Goal: Find specific page/section: Find specific page/section

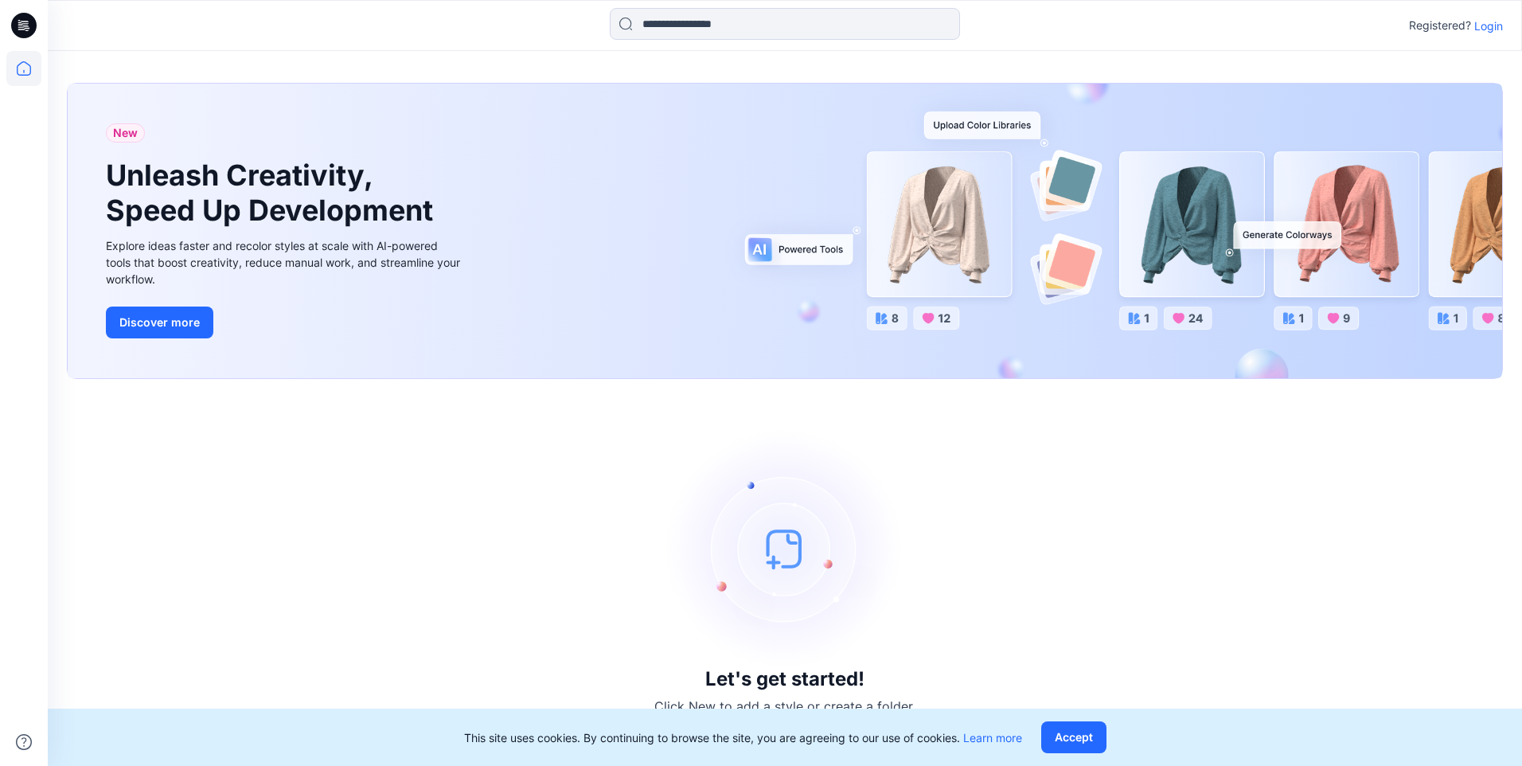
click at [1481, 26] on p "Login" at bounding box center [1488, 26] width 29 height 17
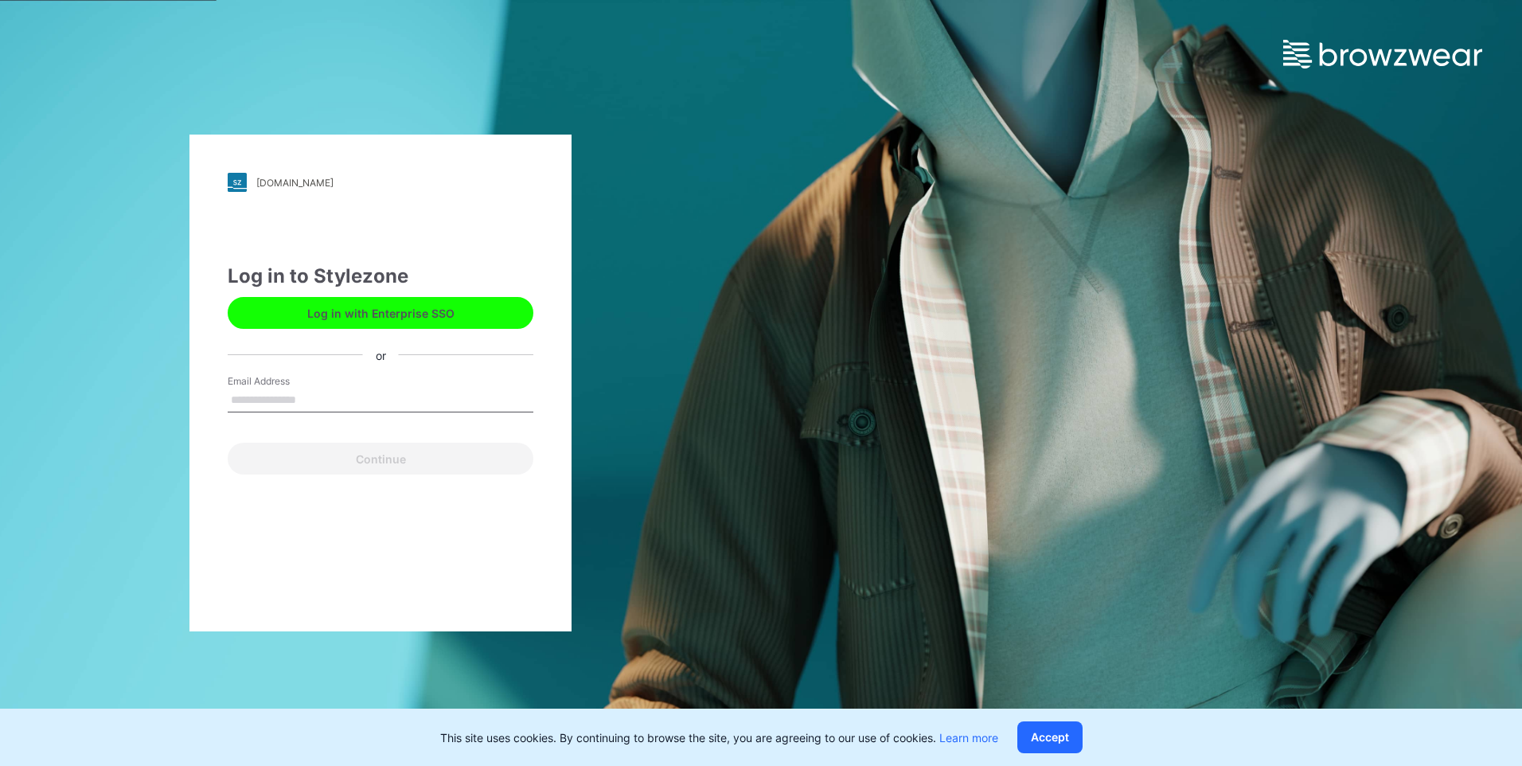
drag, startPoint x: 276, startPoint y: 397, endPoint x: 284, endPoint y: 404, distance: 10.2
click at [276, 397] on input "Email Address" at bounding box center [381, 400] width 306 height 24
type input "**********"
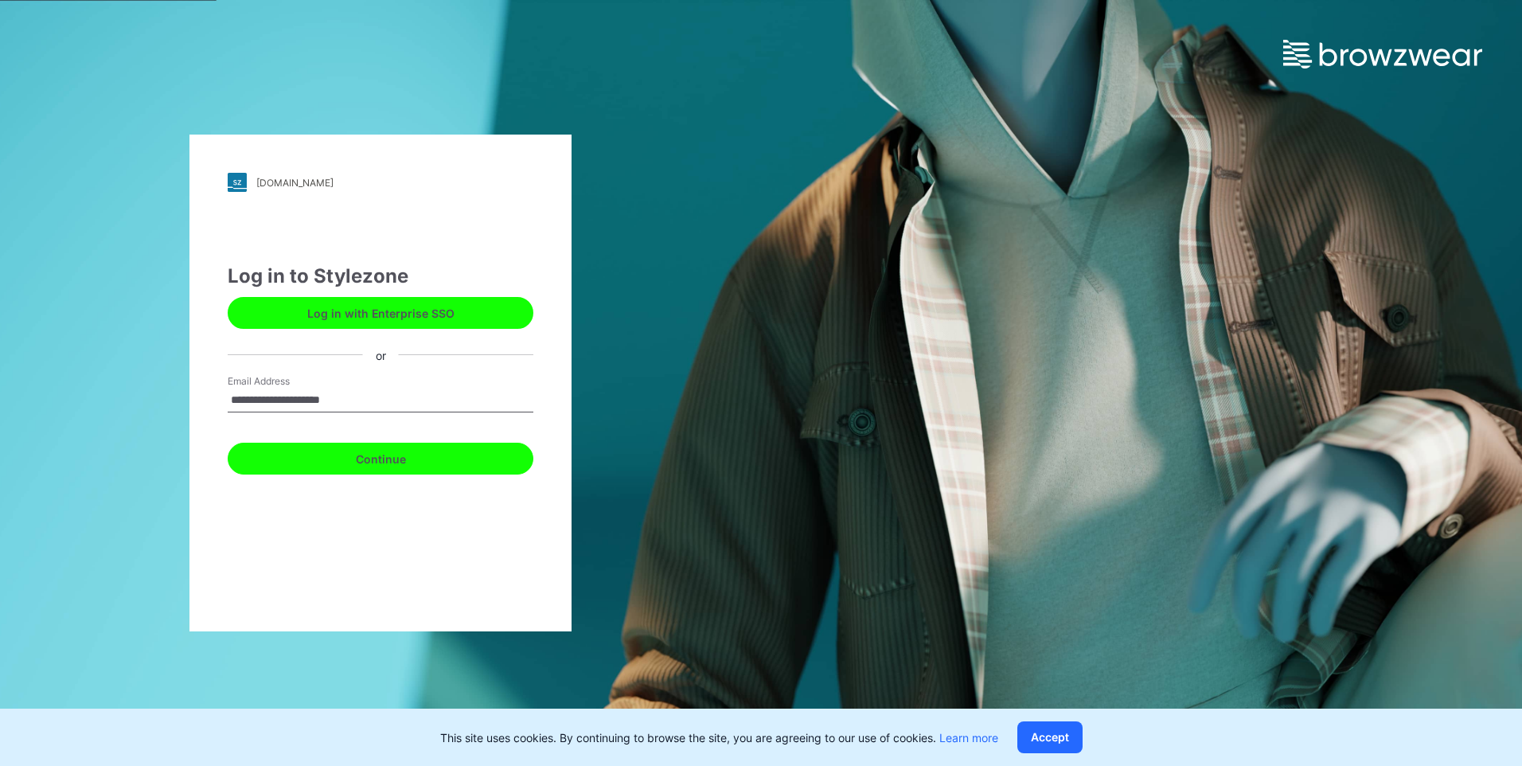
click at [356, 467] on button "Continue" at bounding box center [381, 459] width 306 height 32
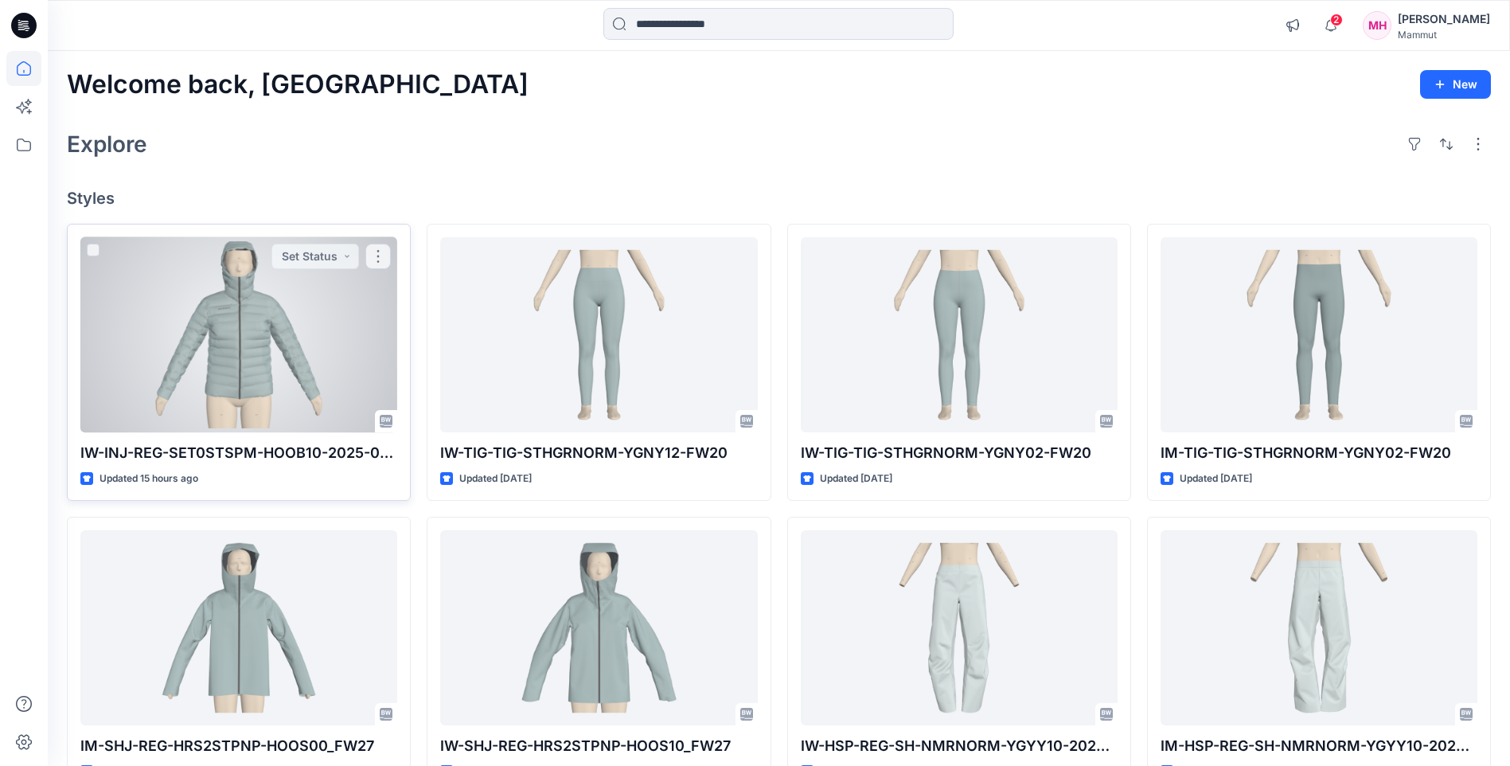
click at [232, 297] on div at bounding box center [238, 334] width 317 height 195
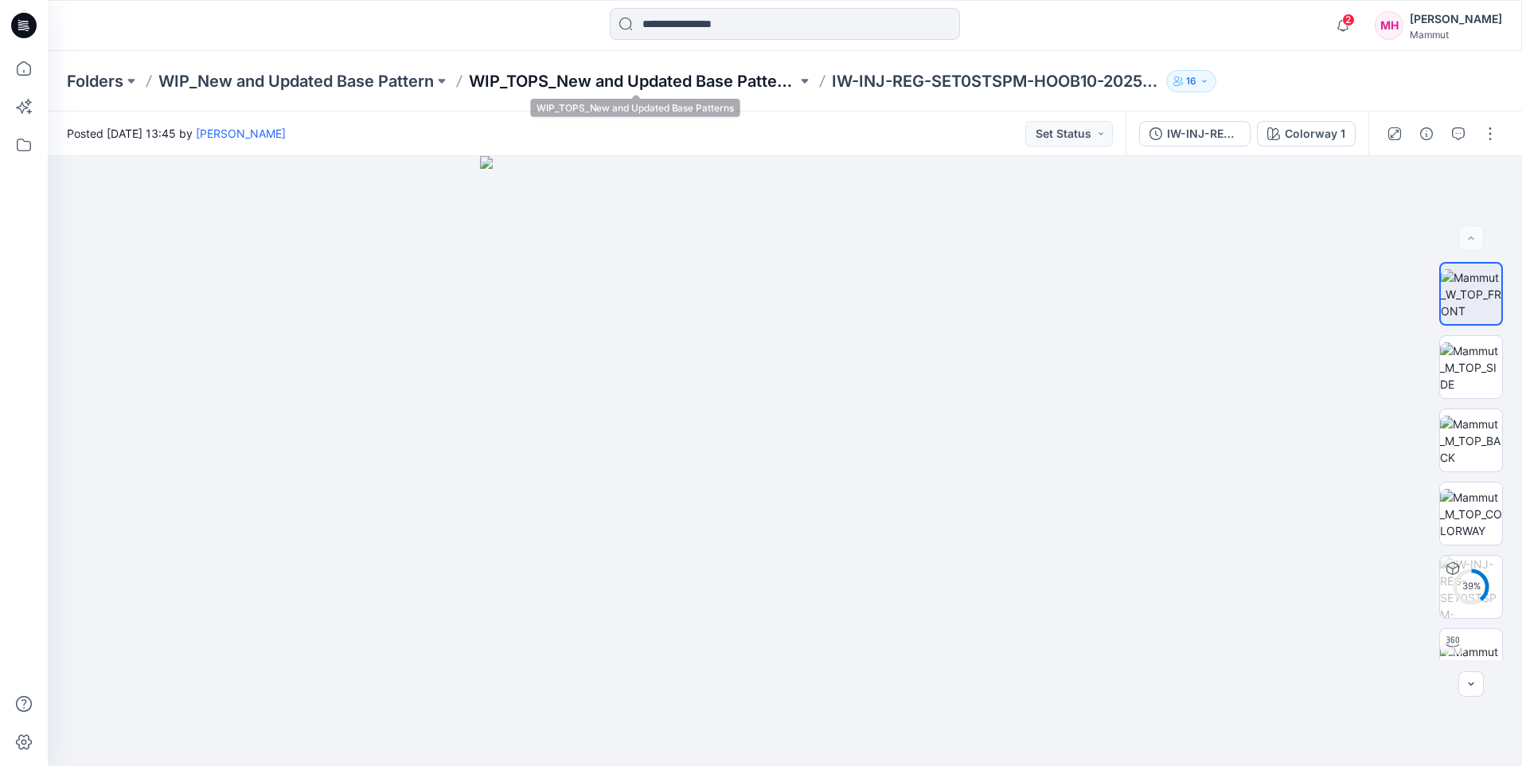
click at [656, 76] on p "WIP_TOPS_New and Updated Base Patterns" at bounding box center [633, 81] width 328 height 22
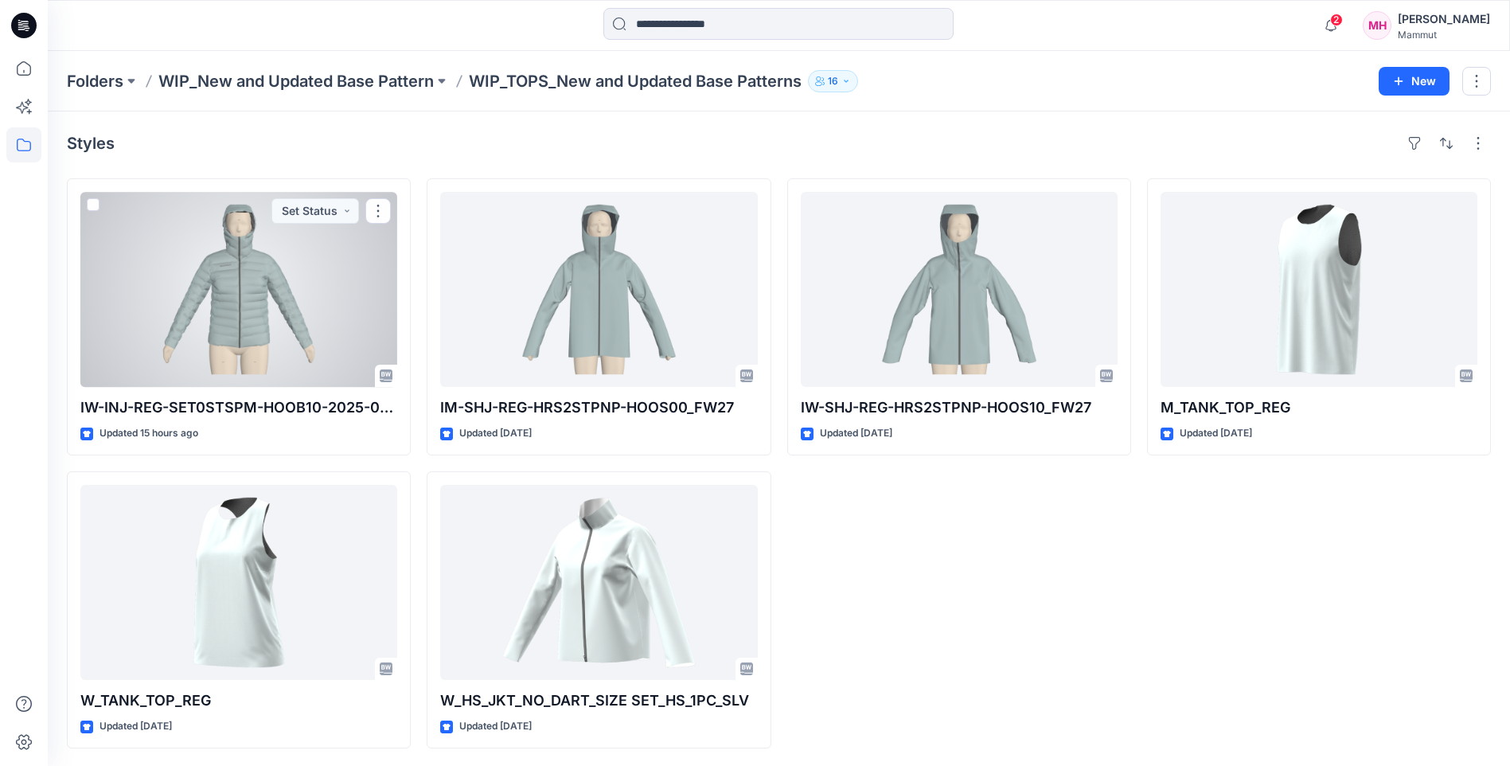
click at [232, 280] on div at bounding box center [238, 289] width 317 height 195
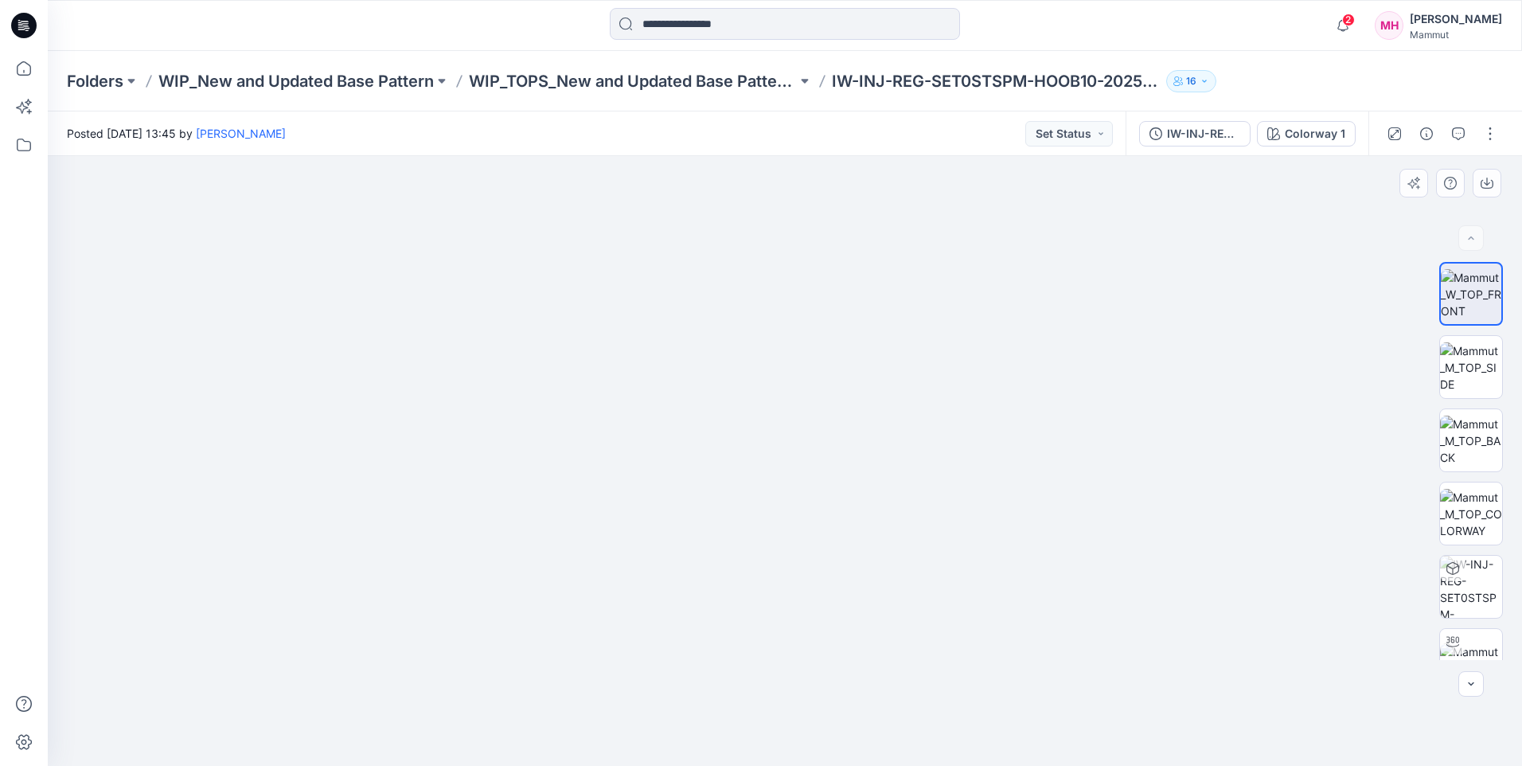
drag, startPoint x: 1064, startPoint y: 576, endPoint x: 730, endPoint y: 574, distance: 334.4
click at [722, 587] on img at bounding box center [785, 321] width 1194 height 890
drag, startPoint x: 873, startPoint y: 474, endPoint x: 852, endPoint y: 411, distance: 66.5
